Goal: Find contact information

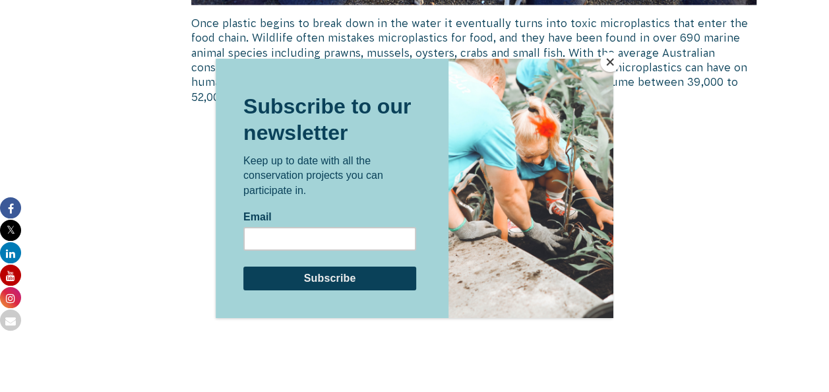
scroll to position [1488, 0]
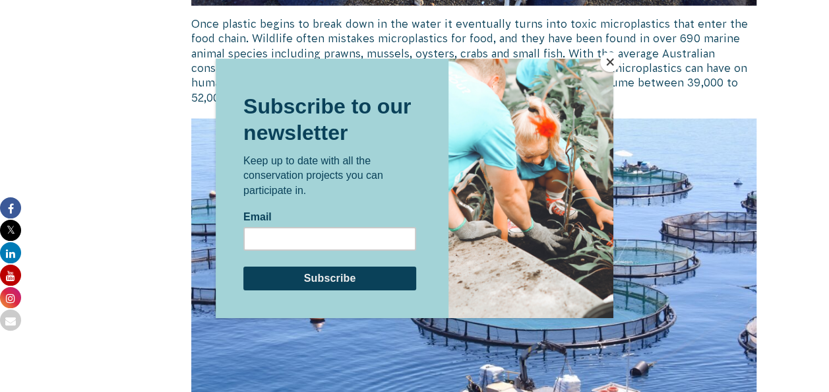
click at [609, 66] on button "Close" at bounding box center [610, 62] width 20 height 20
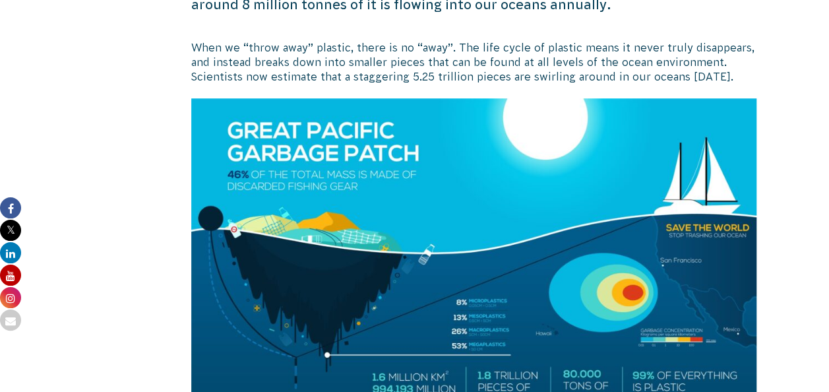
scroll to position [0, 0]
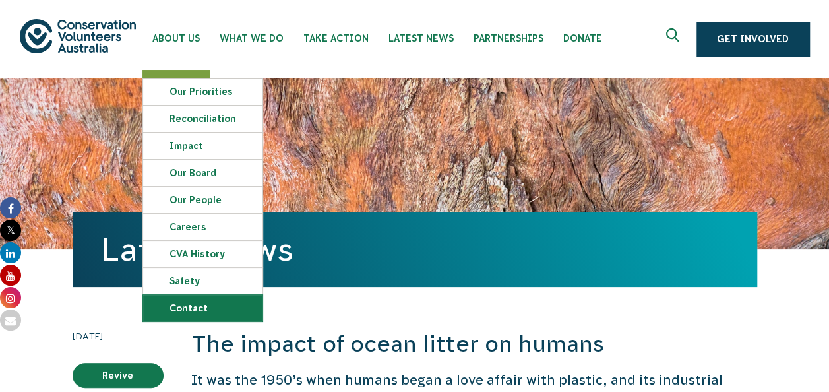
click at [214, 302] on link "Contact" at bounding box center [202, 308] width 119 height 26
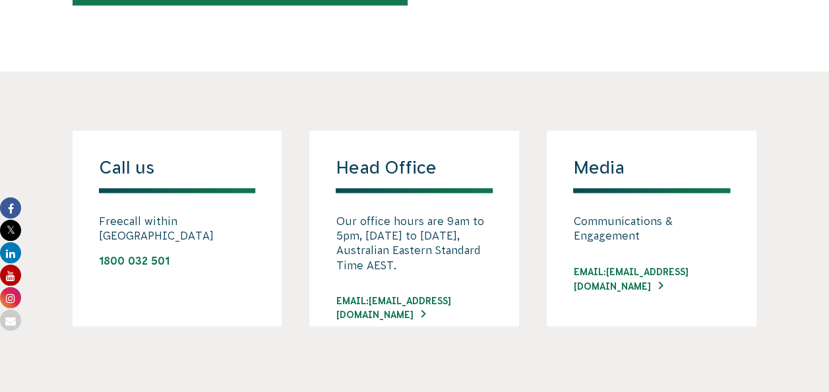
scroll to position [958, 0]
click at [455, 298] on link "EMAIL: [EMAIL_ADDRESS][DOMAIN_NAME]" at bounding box center [414, 307] width 157 height 28
click at [687, 158] on h4 "Media" at bounding box center [651, 174] width 157 height 36
click at [472, 297] on link "EMAIL: [EMAIL_ADDRESS][DOMAIN_NAME]" at bounding box center [414, 307] width 157 height 28
click at [666, 132] on div "Media Communications & Engagement Email: [EMAIL_ADDRESS][DOMAIN_NAME]" at bounding box center [652, 227] width 210 height 195
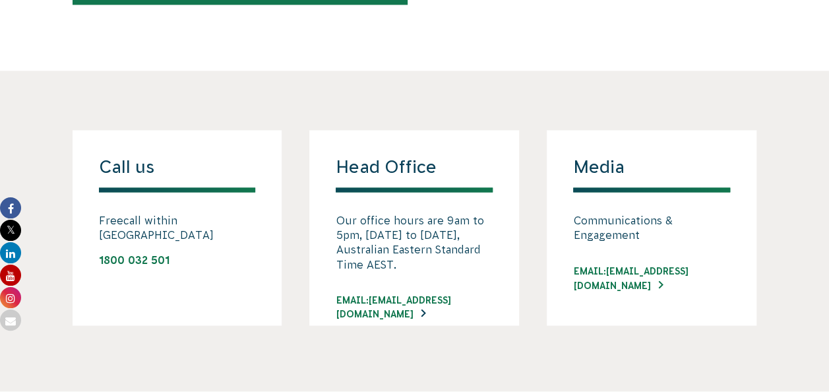
click at [418, 298] on link "EMAIL: [EMAIL_ADDRESS][DOMAIN_NAME]" at bounding box center [414, 307] width 157 height 28
